Goal: Information Seeking & Learning: Understand process/instructions

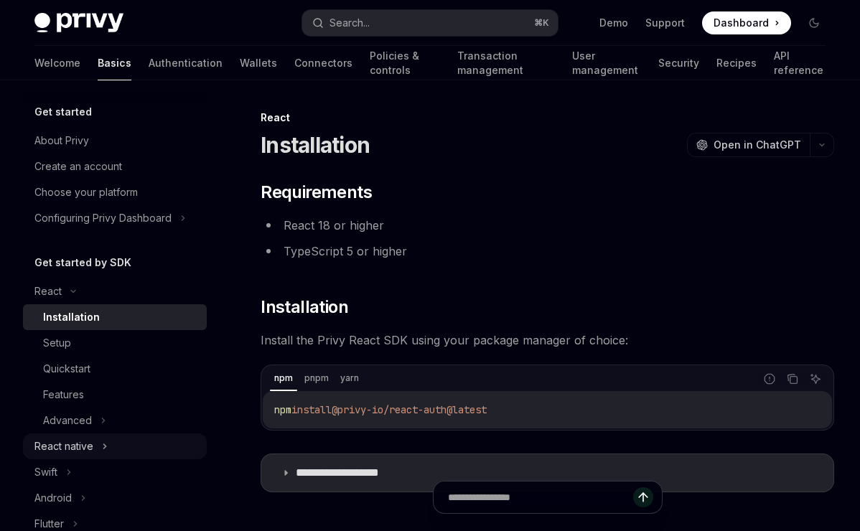
click at [61, 442] on div "React native" at bounding box center [63, 446] width 59 height 17
type textarea "*"
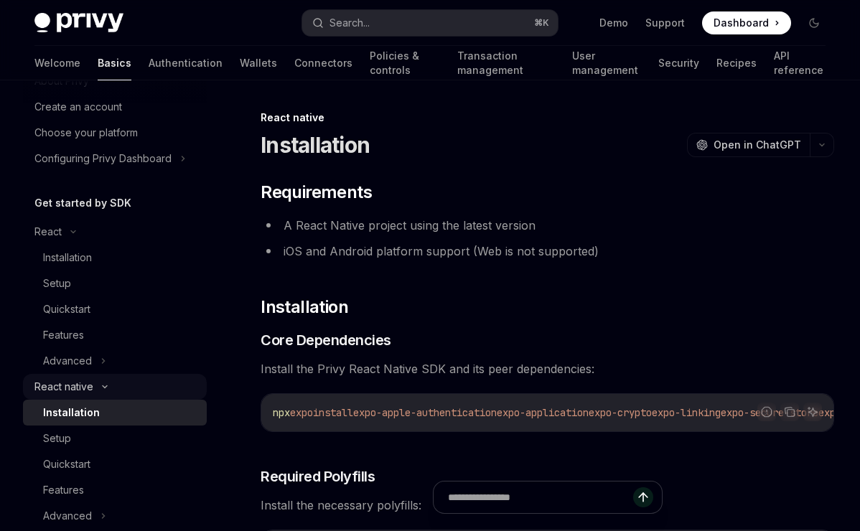
scroll to position [62, 0]
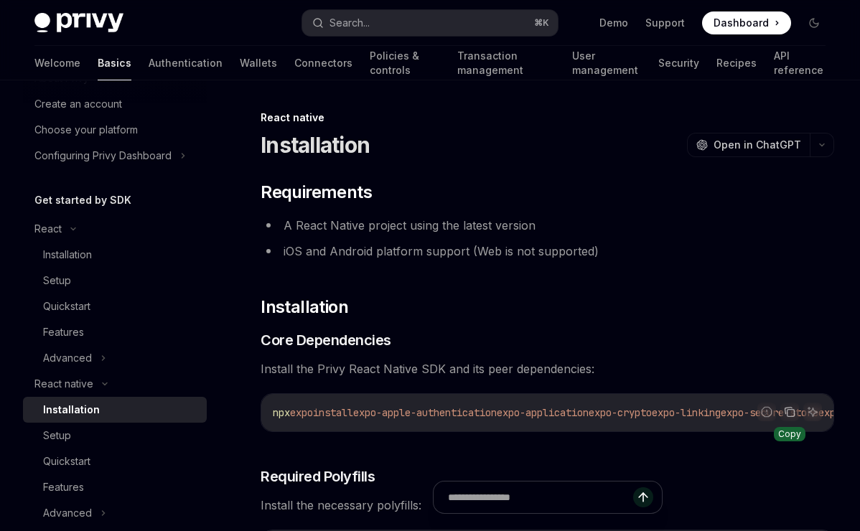
click at [787, 418] on button "Copy the contents from the code block" at bounding box center [789, 412] width 19 height 19
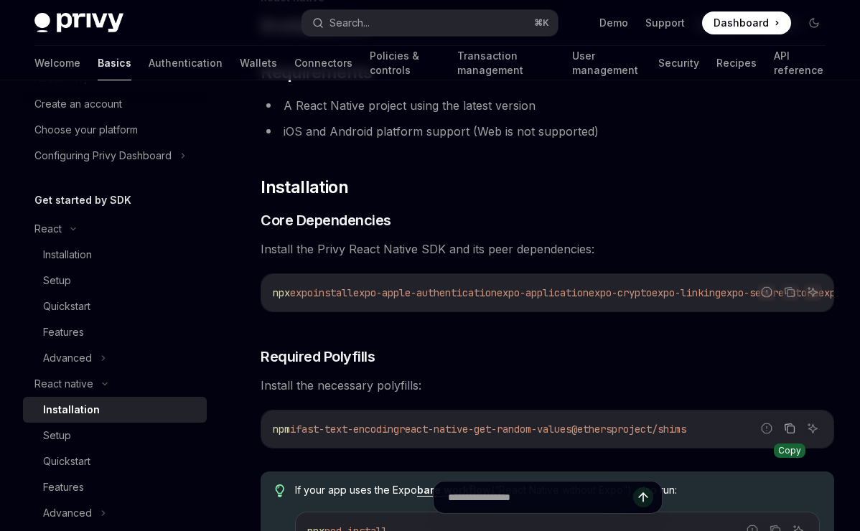
click at [790, 434] on icon "Copy the contents from the code block" at bounding box center [791, 429] width 7 height 7
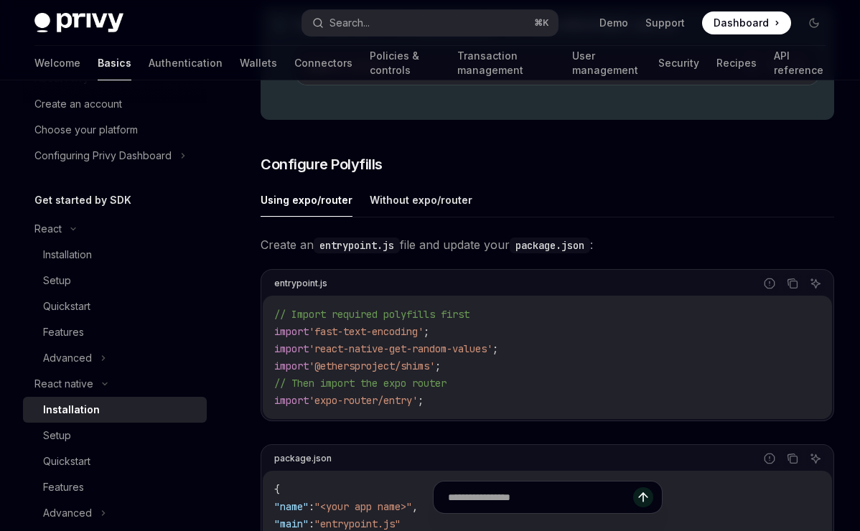
scroll to position [635, 0]
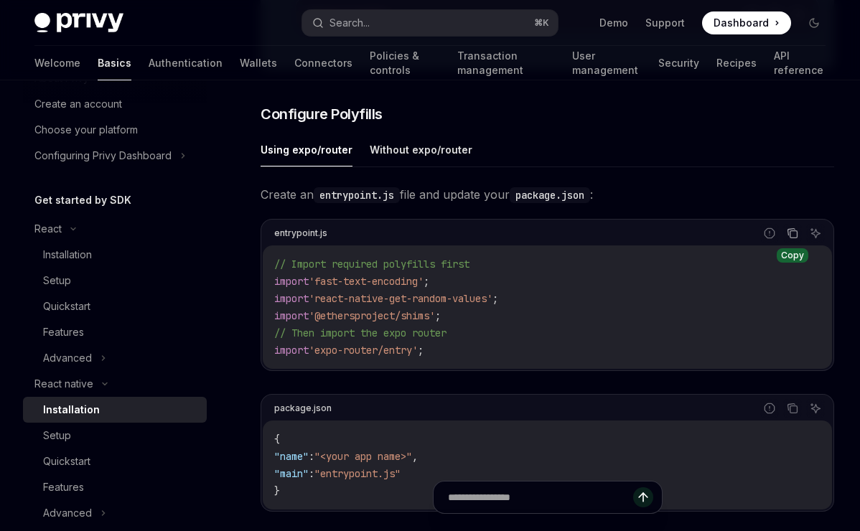
click at [791, 238] on icon "Copy the contents from the code block" at bounding box center [794, 234] width 7 height 7
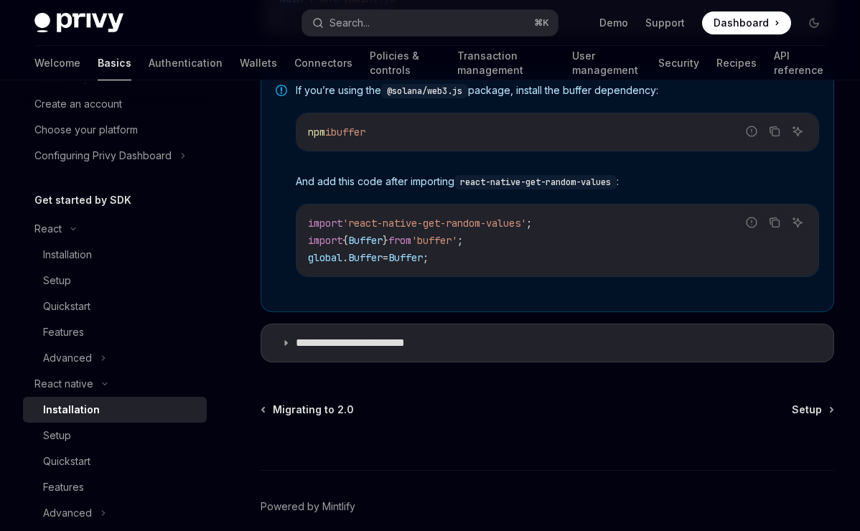
scroll to position [1161, 0]
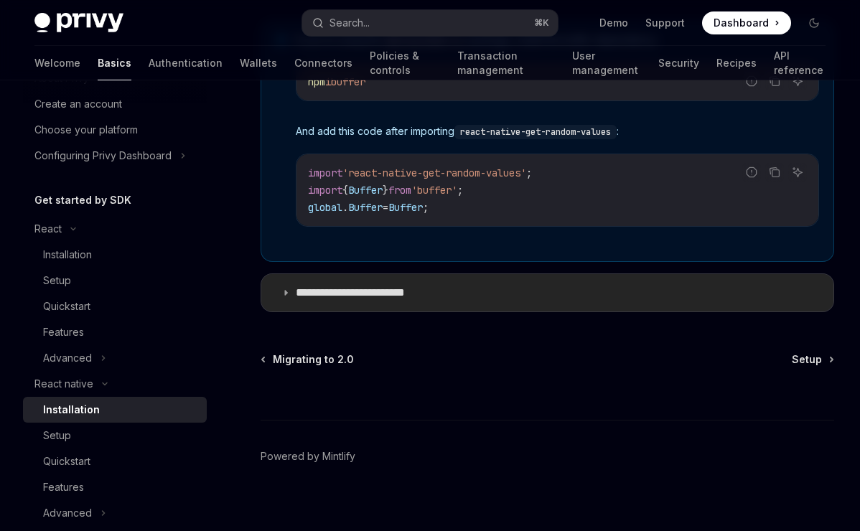
click at [279, 298] on summary "**********" at bounding box center [547, 292] width 572 height 37
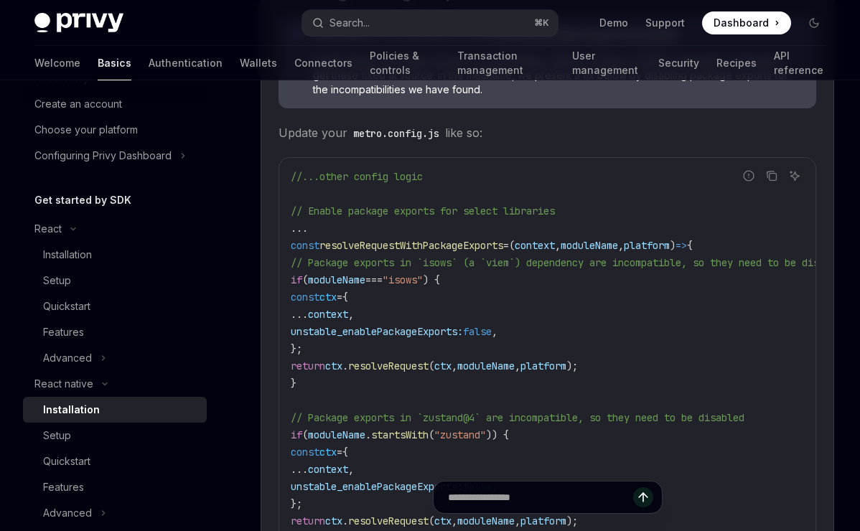
scroll to position [1669, 0]
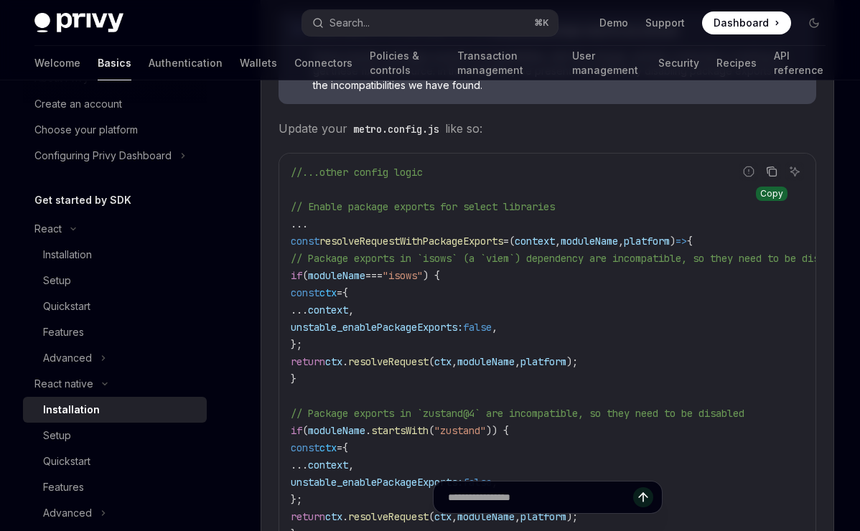
click at [773, 177] on icon "Copy the contents from the code block" at bounding box center [771, 171] width 11 height 11
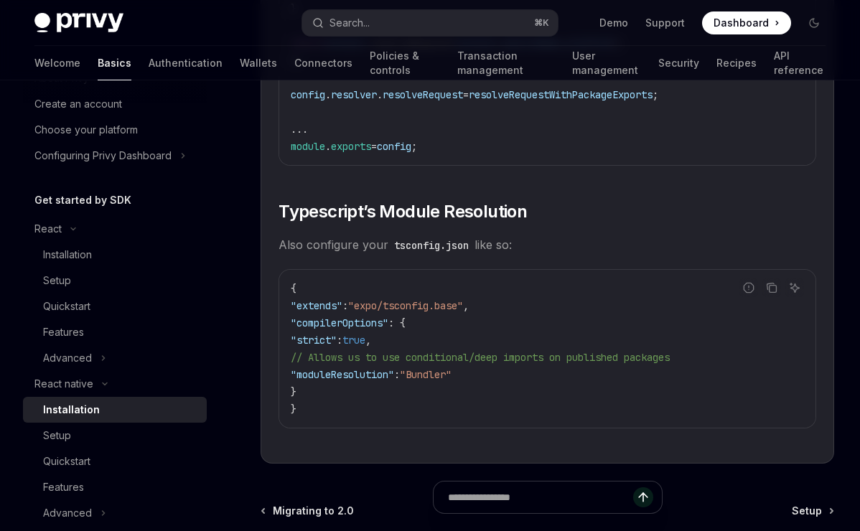
scroll to position [2568, 0]
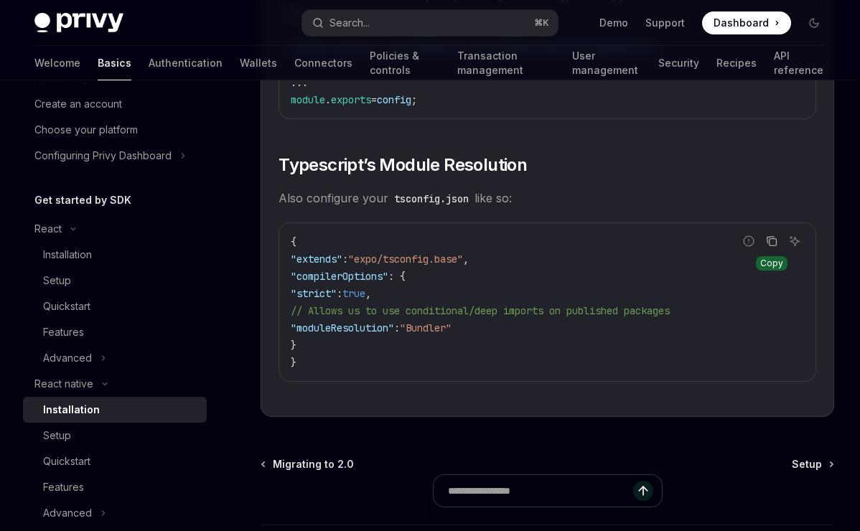
click at [770, 247] on icon "Copy the contents from the code block" at bounding box center [771, 241] width 11 height 11
drag, startPoint x: 317, startPoint y: 358, endPoint x: 276, endPoint y: 289, distance: 80.2
copy code ""compilerOptions" : { "strict" : true , // Allows us to use conditional/deep im…"
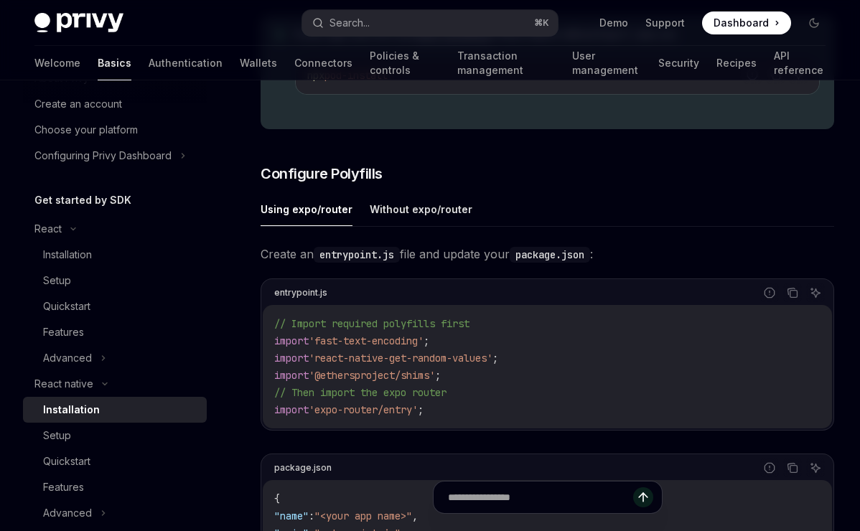
scroll to position [536, 0]
